Goal: Task Accomplishment & Management: Use online tool/utility

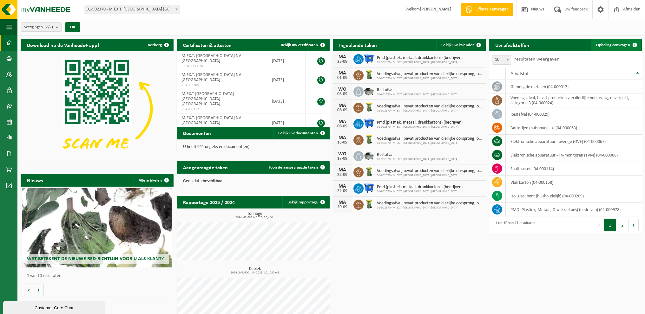
click at [616, 43] on span "Ophaling aanvragen" at bounding box center [613, 45] width 34 height 4
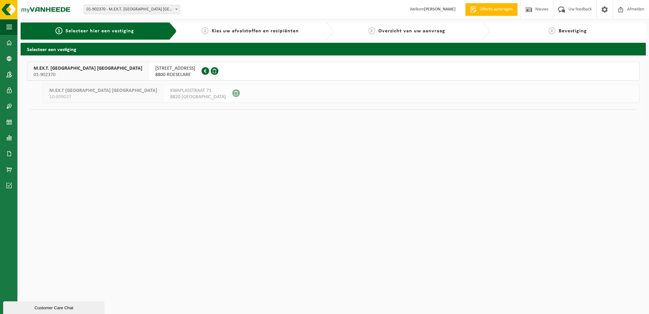
click at [155, 69] on span "INDUSTRIEWEG 1" at bounding box center [175, 68] width 40 height 6
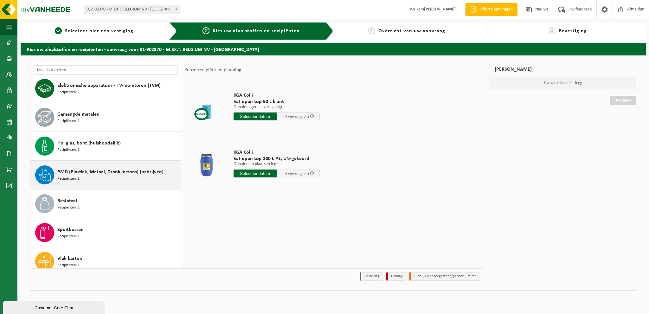
scroll to position [98, 0]
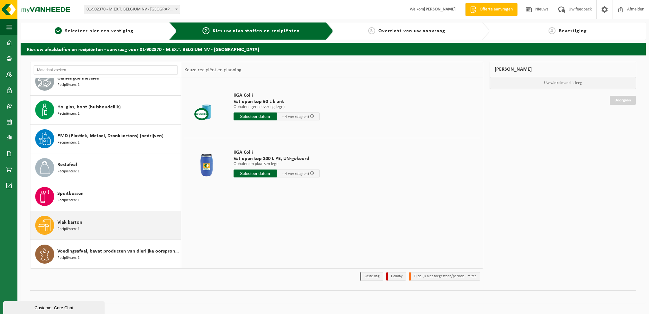
click at [86, 227] on div "Vlak karton Recipiënten: 1" at bounding box center [118, 225] width 122 height 19
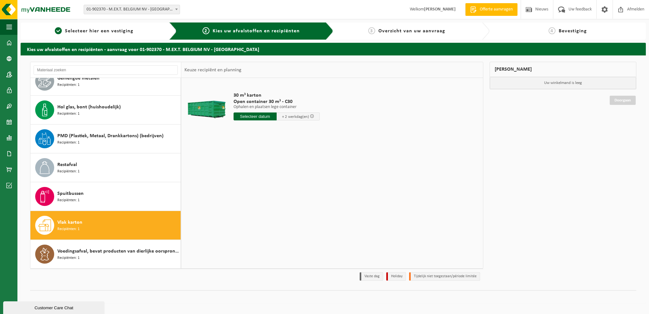
click at [259, 118] on input "text" at bounding box center [255, 117] width 43 height 8
click at [260, 194] on div "27" at bounding box center [261, 193] width 11 height 10
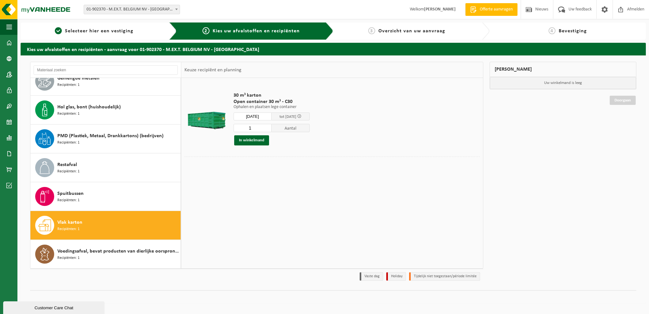
type input "Van 2025-08-27"
click at [261, 140] on button "In winkelmand" at bounding box center [251, 140] width 35 height 10
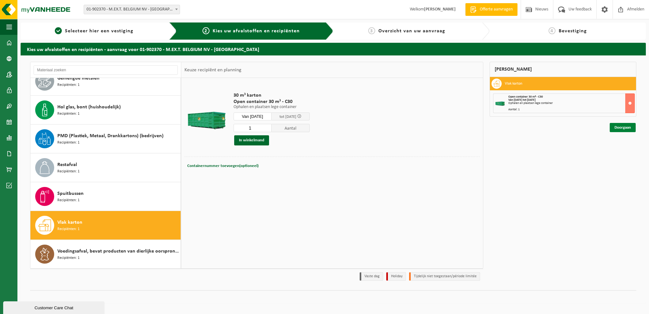
click at [617, 127] on link "Doorgaan" at bounding box center [623, 127] width 26 height 9
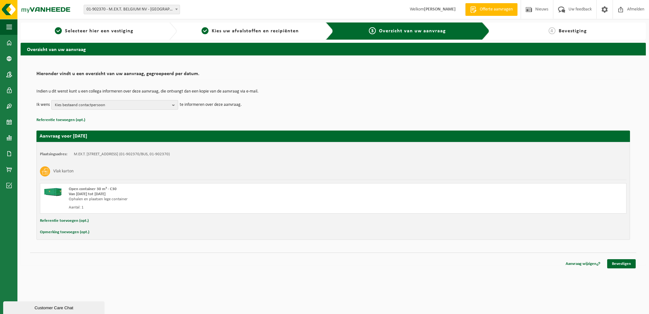
click at [172, 105] on button "Kies bestaand contactpersoon" at bounding box center [114, 105] width 127 height 10
click at [174, 103] on b "button" at bounding box center [175, 105] width 6 height 9
click at [175, 105] on b "button" at bounding box center [175, 105] width 6 height 9
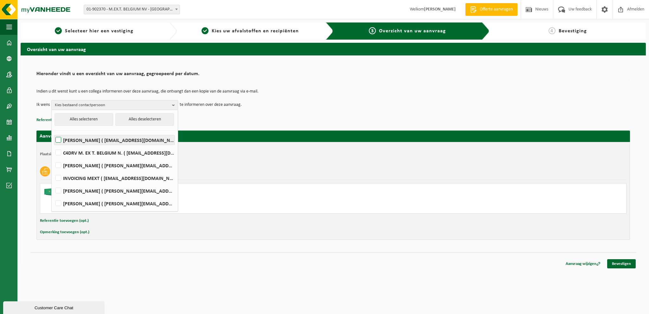
click at [124, 140] on label "Tom Declercq ( tom.declercq@mext.be )" at bounding box center [114, 140] width 120 height 10
click at [53, 132] on input "Tom Declercq ( tom.declercq@mext.be )" at bounding box center [53, 132] width 0 height 0
checkbox input "true"
click at [425, 287] on html "Vestiging: 01-902370 - M.EX.T. BELGIUM NV - ROESELARE 10-899027 - M.EX.T BELGIU…" at bounding box center [324, 157] width 649 height 314
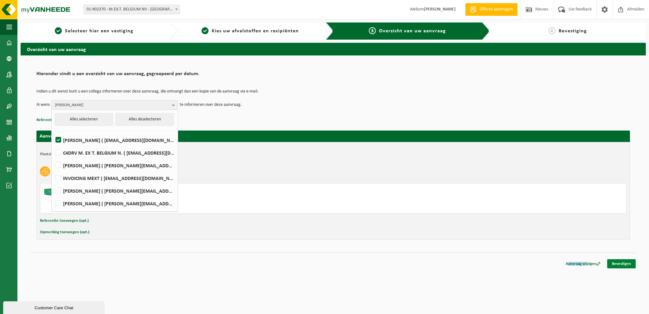
click at [627, 266] on link "Bevestigen" at bounding box center [621, 263] width 29 height 9
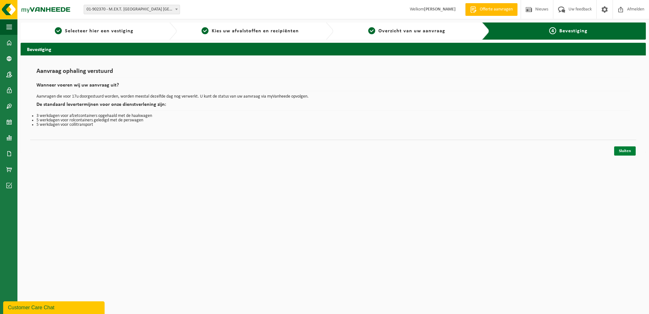
click at [620, 149] on link "Sluiten" at bounding box center [625, 150] width 22 height 9
click at [621, 149] on link "Sluiten" at bounding box center [625, 150] width 22 height 9
